Goal: Task Accomplishment & Management: Manage account settings

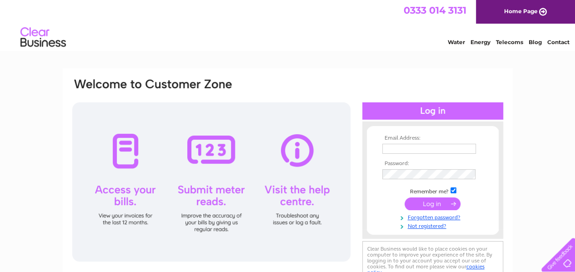
click at [401, 148] on input "text" at bounding box center [429, 149] width 94 height 10
type input "[EMAIL_ADDRESS][DOMAIN_NAME]"
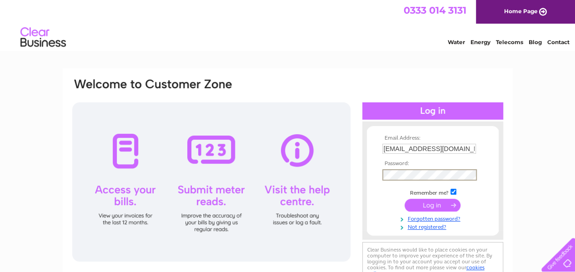
click at [441, 205] on input "submit" at bounding box center [433, 205] width 56 height 13
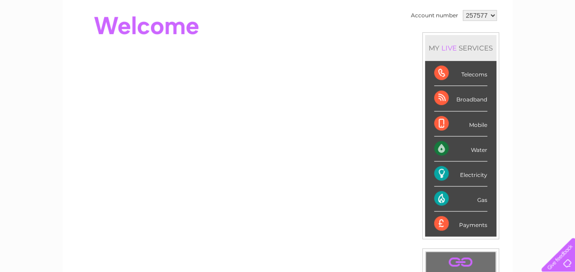
scroll to position [85, 0]
